Goal: Task Accomplishment & Management: Complete application form

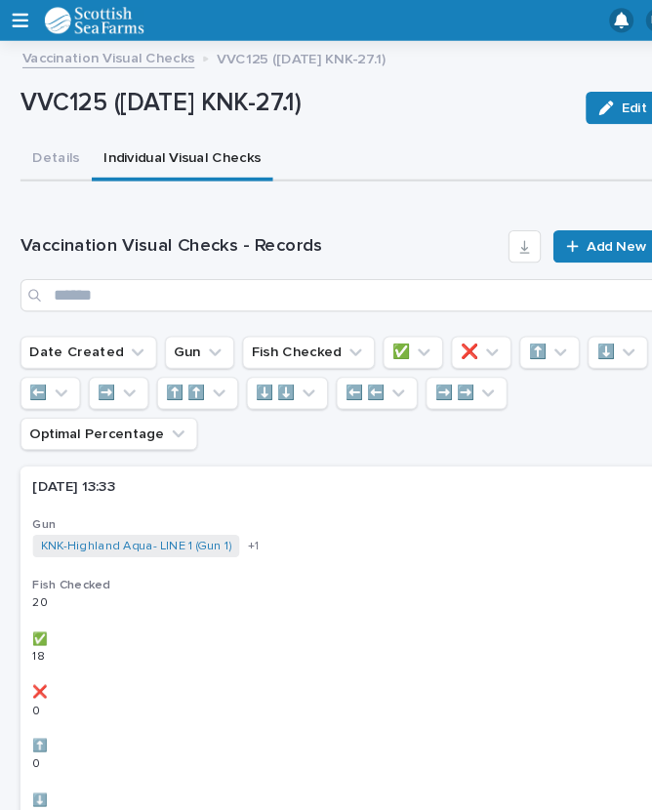
click at [568, 236] on span "Add New" at bounding box center [591, 236] width 58 height 14
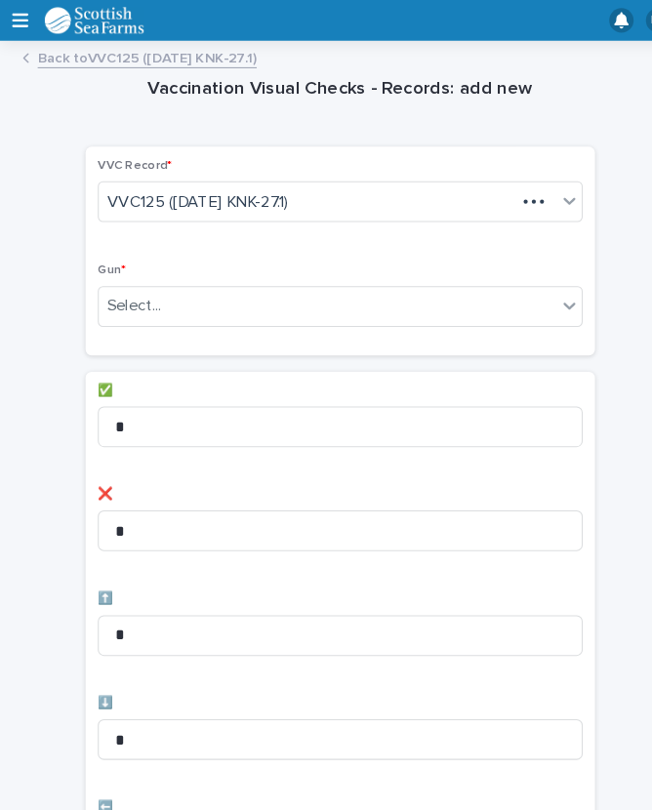
click at [569, 223] on div "VVC Record * VVC125 ([DATE] KNK-27.1) Gun * Select..." at bounding box center [326, 240] width 488 height 200
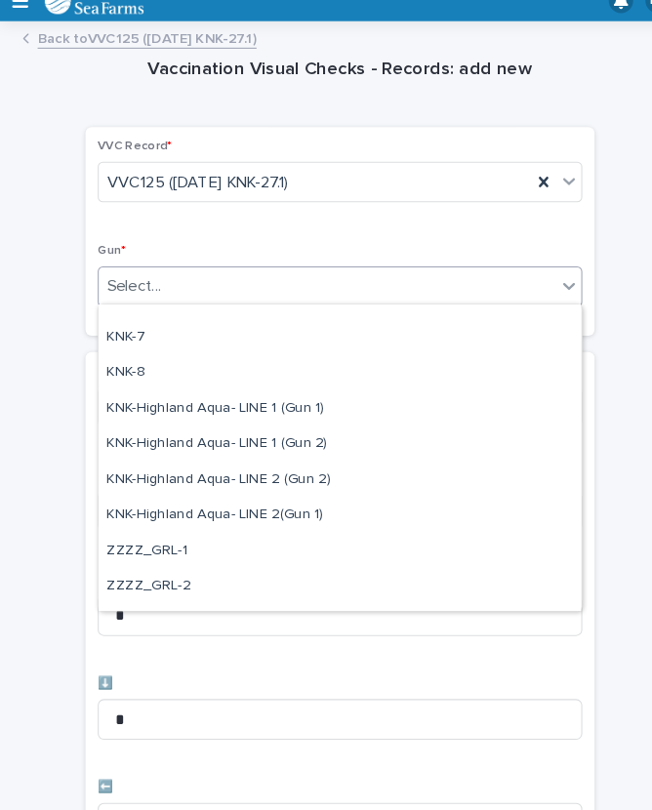
scroll to position [537, 0]
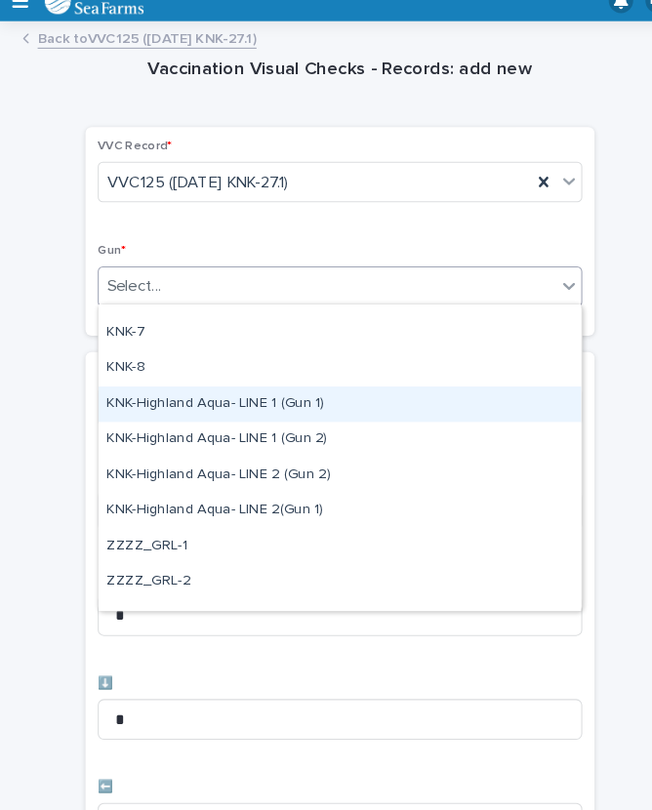
click at [269, 389] on div "KNK-Highland Aqua- LINE 1 (Gun 1)" at bounding box center [326, 406] width 462 height 34
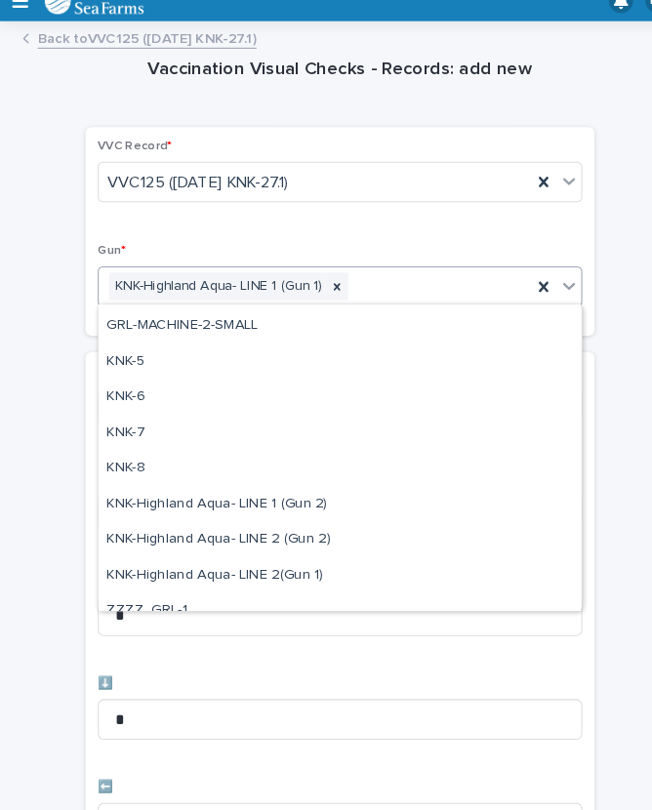
scroll to position [511, 0]
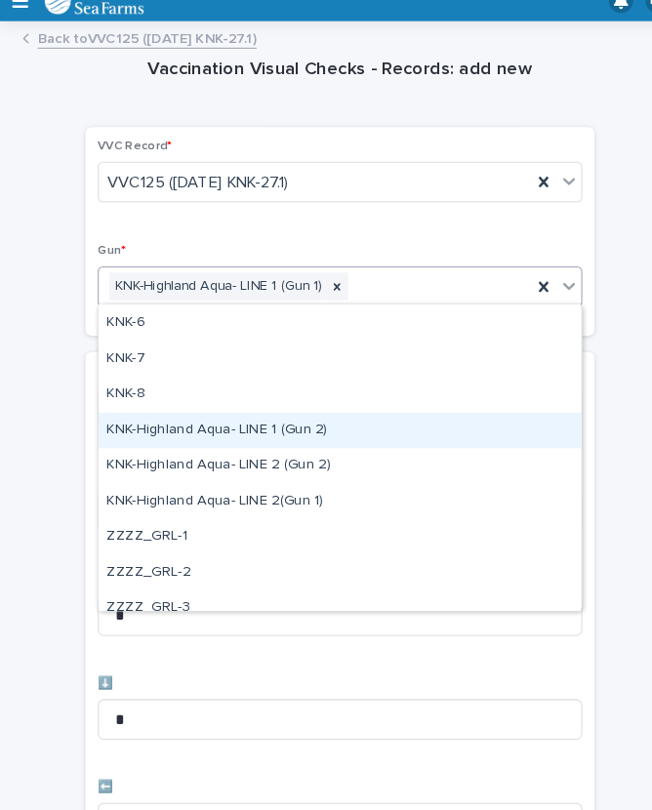
click at [265, 415] on div "KNK-Highland Aqua- LINE 1 (Gun 2)" at bounding box center [326, 432] width 462 height 34
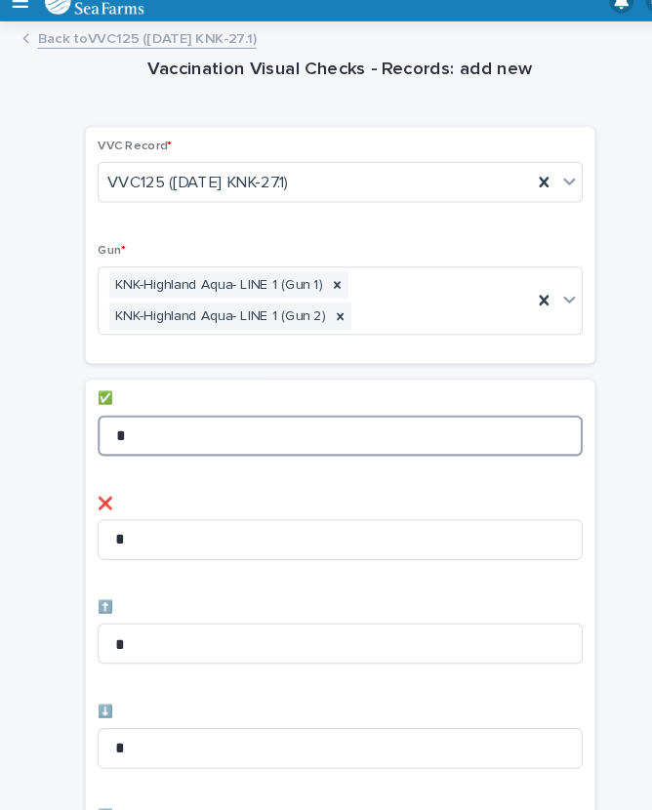
click at [163, 417] on input "*" at bounding box center [326, 436] width 464 height 39
click at [424, 430] on input "**" at bounding box center [326, 436] width 464 height 39
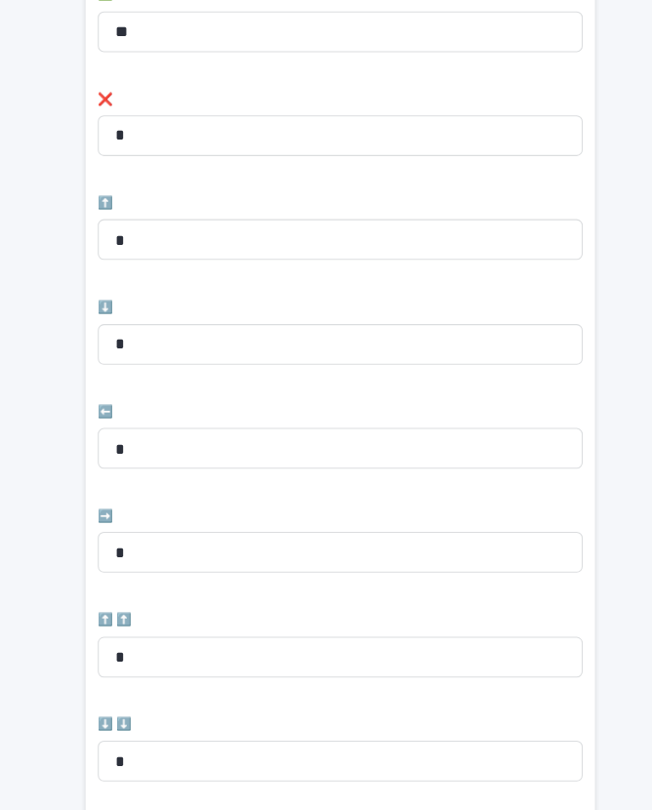
scroll to position [398, 0]
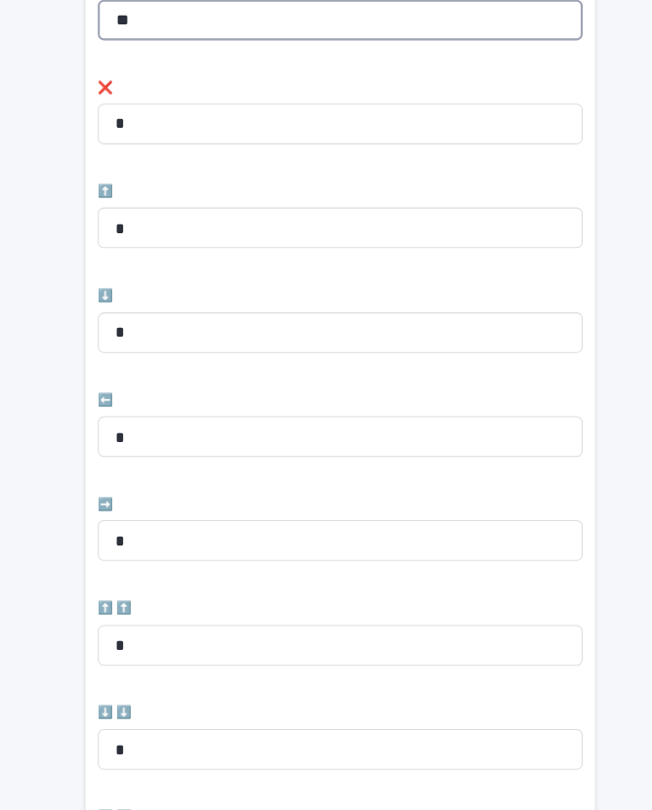
type input "**"
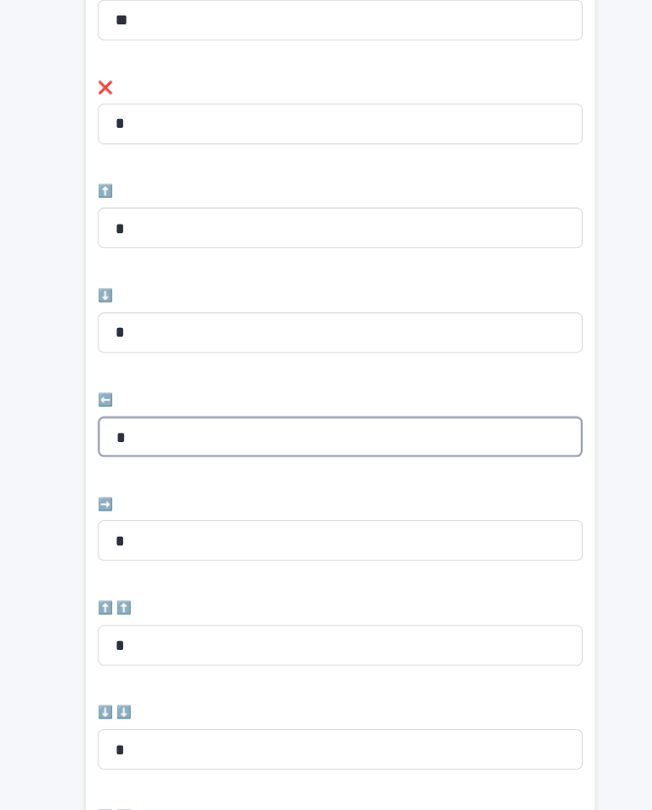
click at [196, 418] on input "*" at bounding box center [326, 437] width 464 height 39
click at [220, 418] on input "*" at bounding box center [326, 437] width 464 height 39
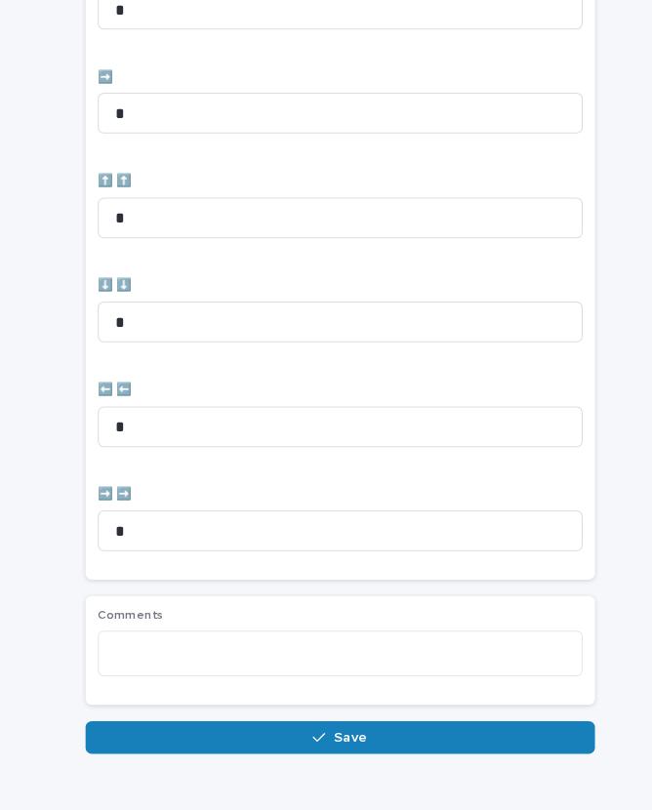
scroll to position [802, 0]
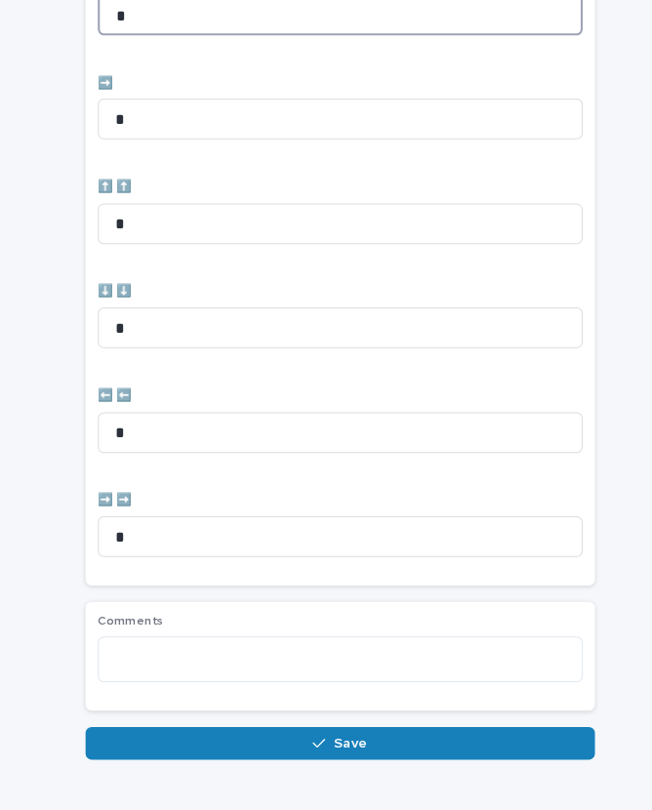
type input "*"
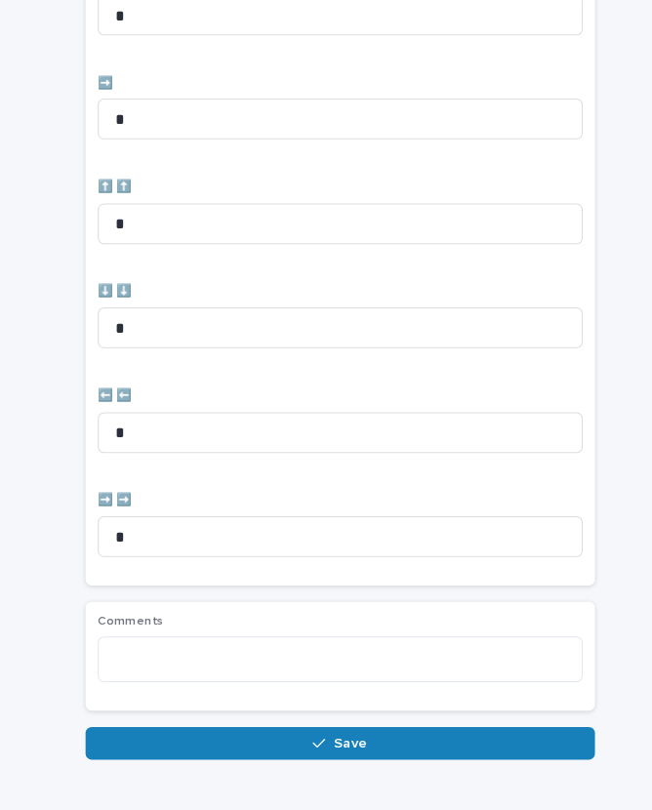
click at [341, 724] on span "Save" at bounding box center [336, 731] width 32 height 14
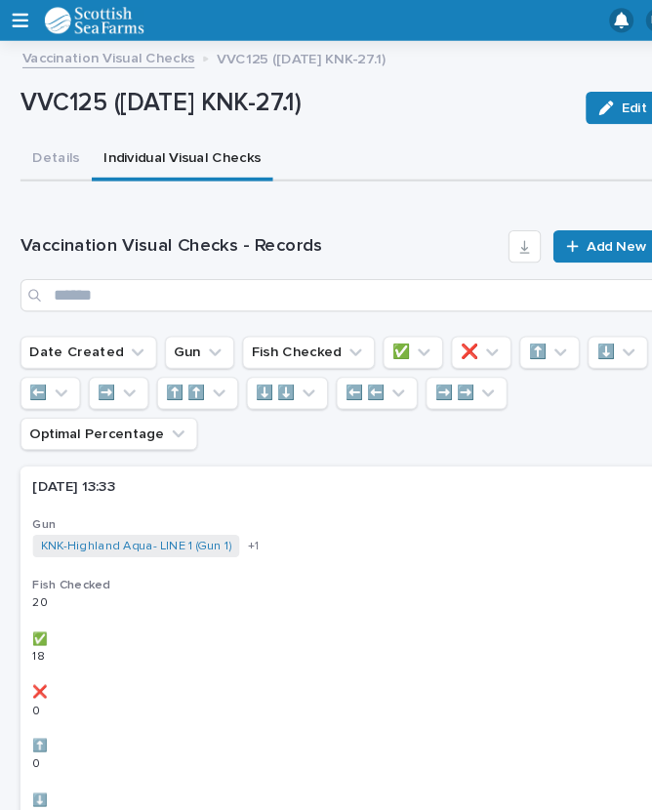
click at [577, 231] on span "Add New" at bounding box center [591, 236] width 58 height 14
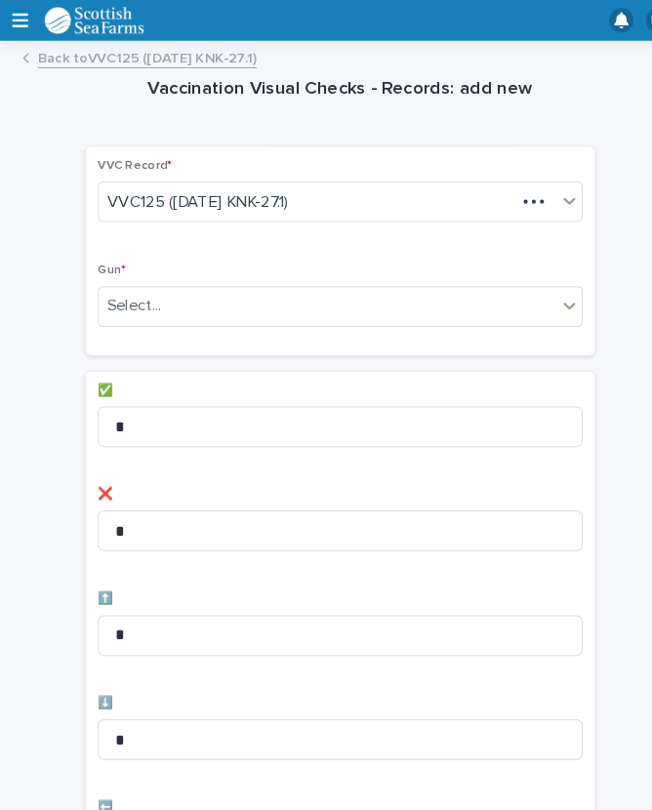
click at [580, 238] on div "Vaccination Visual Checks - Records: add new Loading... Saving… Loading... Savi…" at bounding box center [326, 786] width 613 height 1471
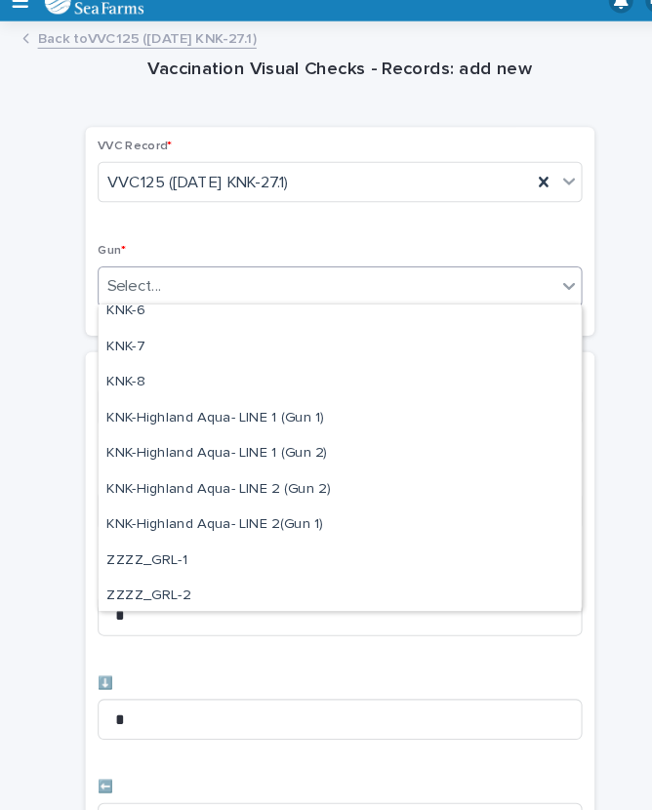
scroll to position [580, 0]
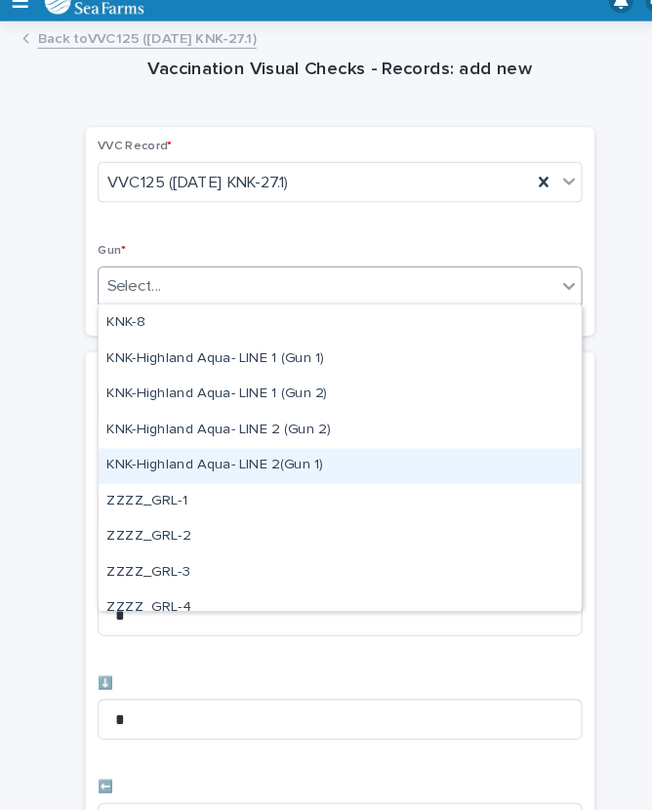
click at [262, 449] on div "KNK-Highland Aqua- LINE 2(Gun 1)" at bounding box center [326, 466] width 462 height 34
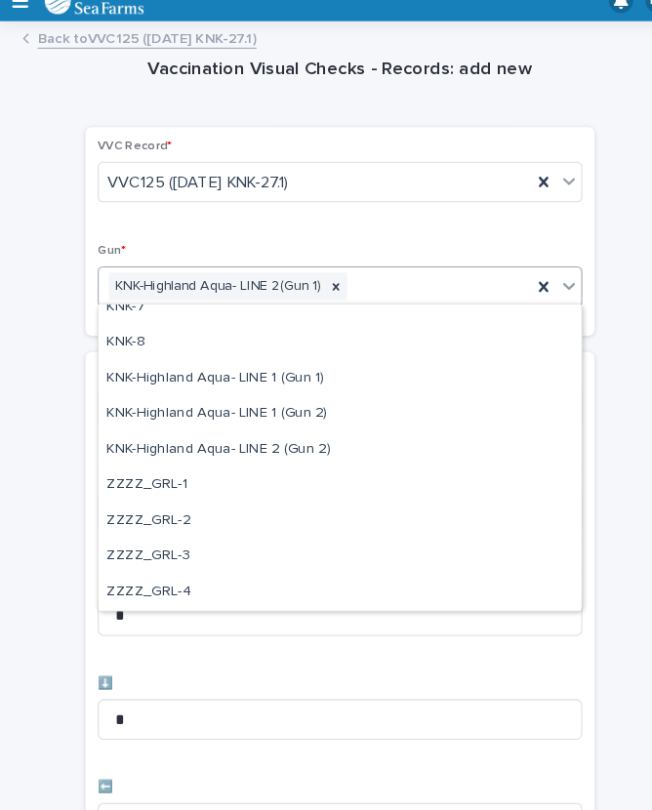
scroll to position [561, 0]
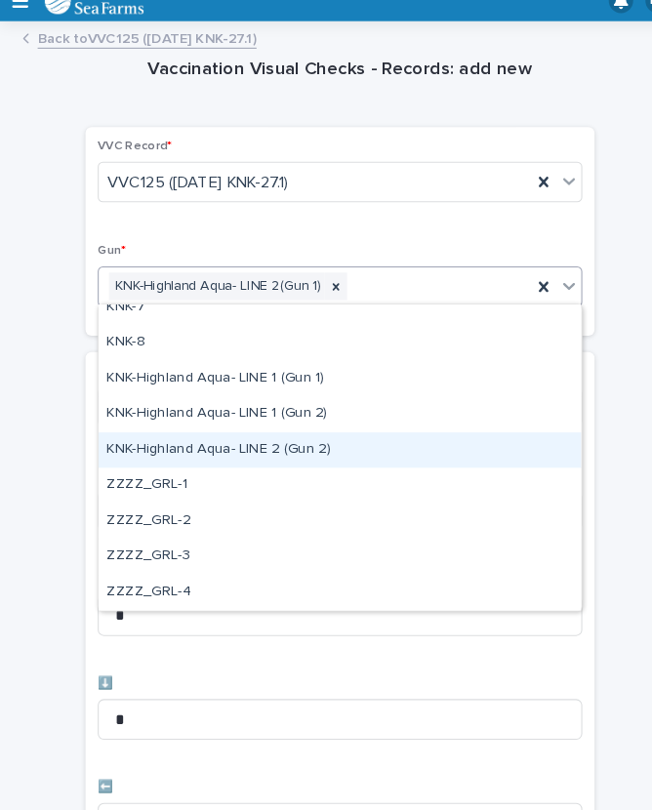
click at [206, 433] on div "KNK-Highland Aqua- LINE 2 (Gun 2)" at bounding box center [326, 450] width 462 height 34
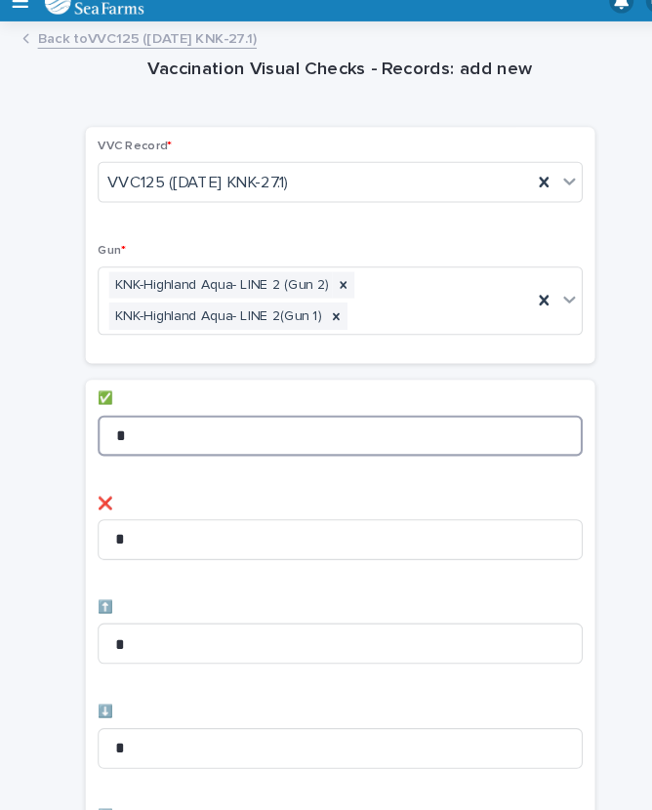
click at [174, 417] on input "*" at bounding box center [326, 436] width 464 height 39
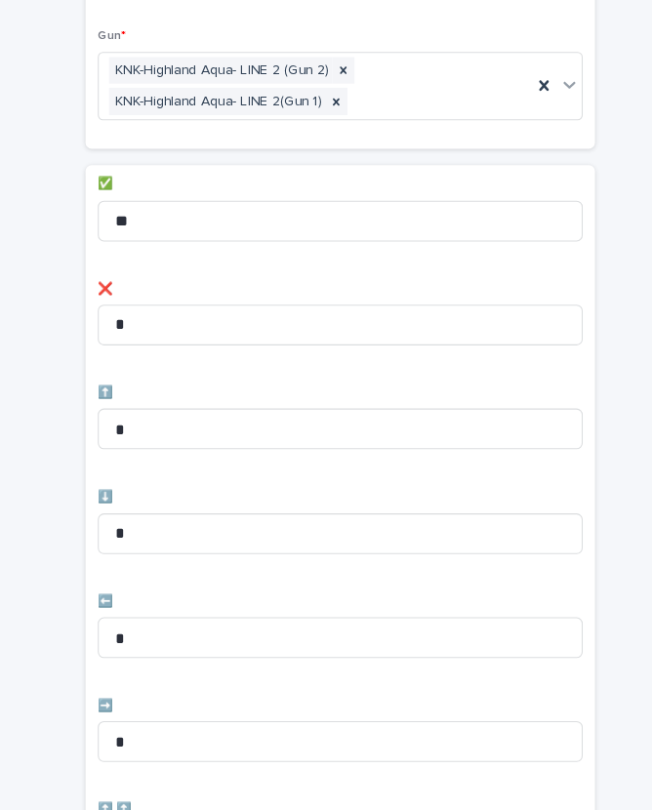
scroll to position [316, 0]
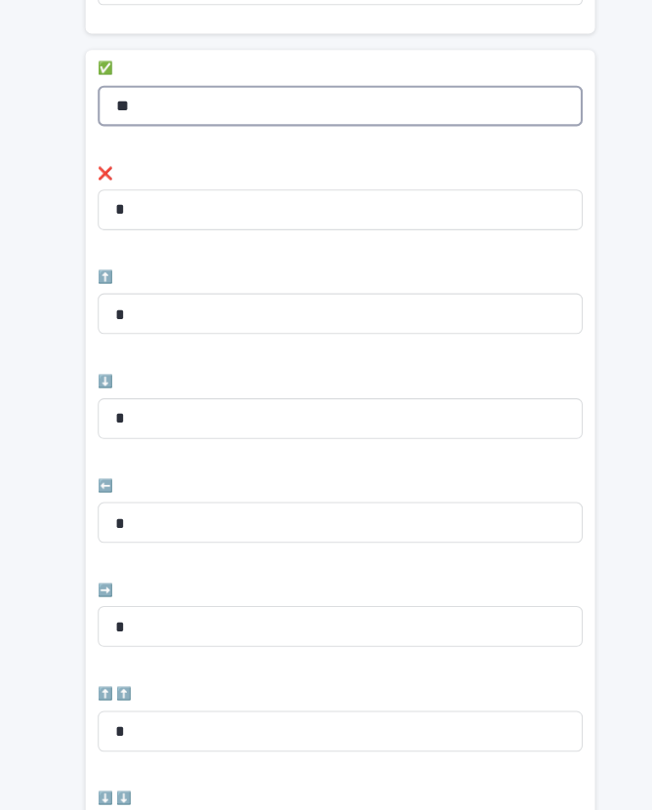
type input "**"
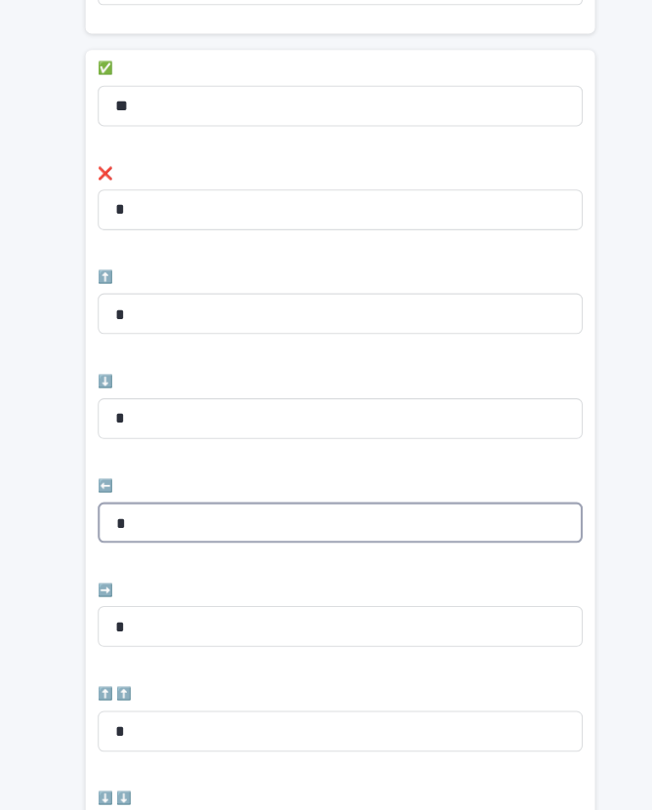
click at [179, 500] on input "*" at bounding box center [326, 519] width 464 height 39
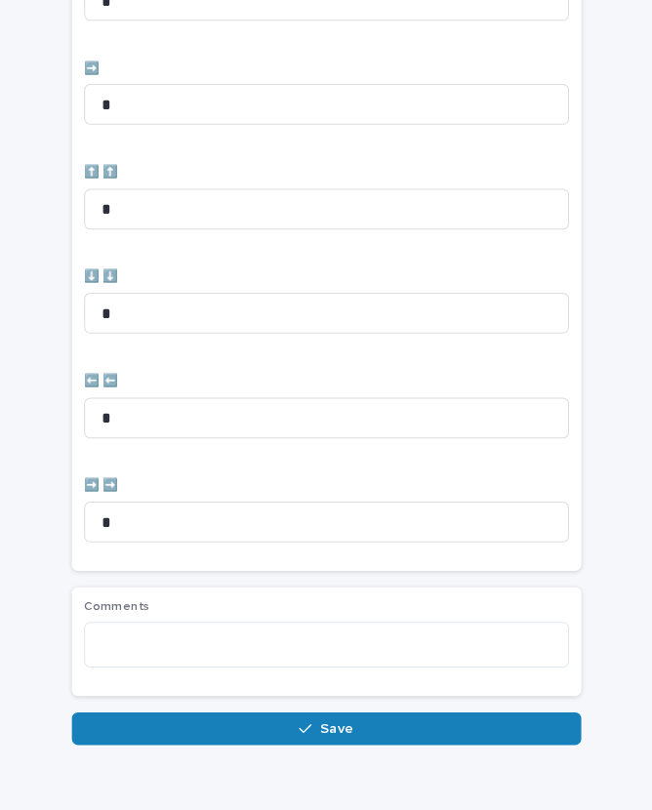
scroll to position [802, 0]
type input "*"
click at [326, 715] on button "Save" at bounding box center [326, 730] width 488 height 31
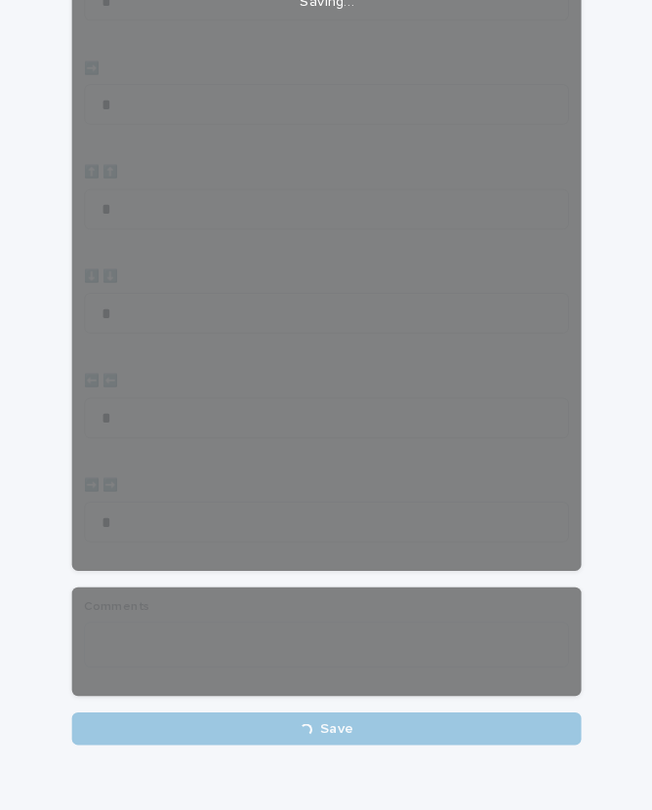
click at [333, 707] on div "Loading... Saving… Loading... Saving… Vaccination Visual Checks - Records: add …" at bounding box center [326, 22] width 632 height 1547
